Goal: Find specific page/section: Find specific page/section

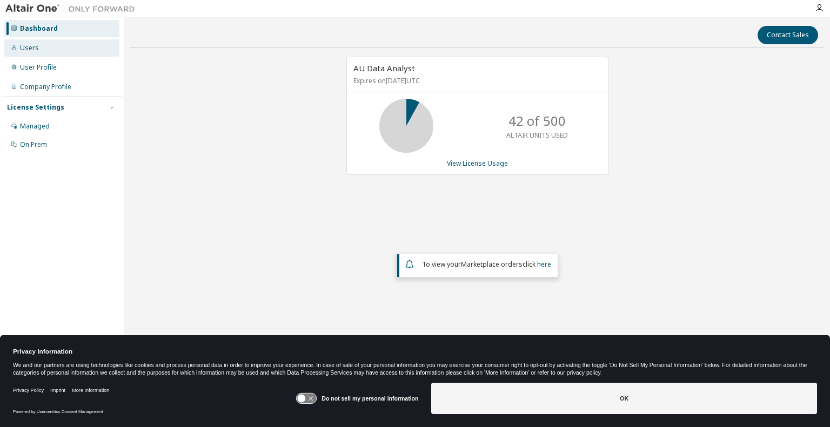
click at [22, 48] on div "Users" at bounding box center [29, 48] width 19 height 9
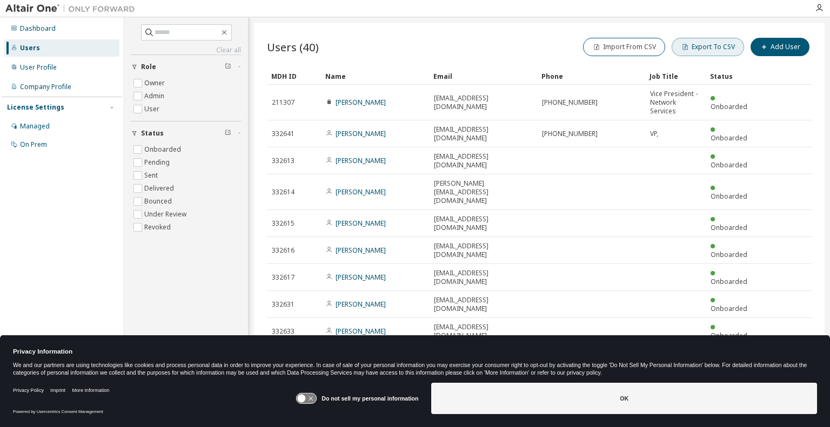
click at [702, 45] on button "Export To CSV" at bounding box center [708, 47] width 72 height 18
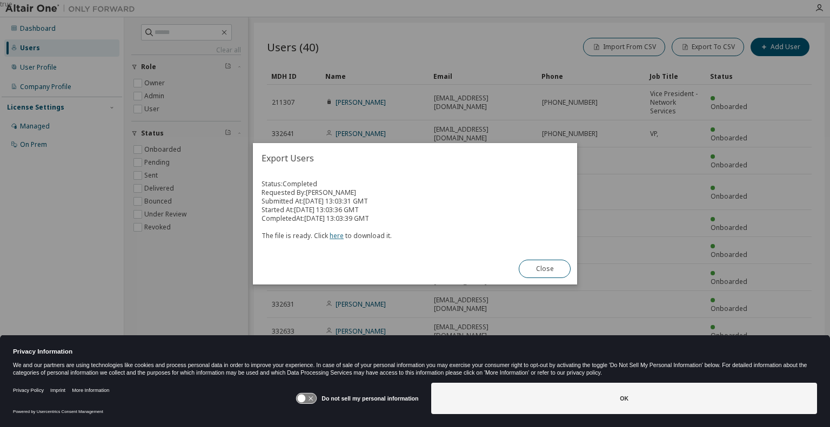
click at [335, 233] on link "here" at bounding box center [337, 235] width 14 height 9
click at [547, 266] on button "Close" at bounding box center [545, 269] width 52 height 18
